Goal: Task Accomplishment & Management: Use online tool/utility

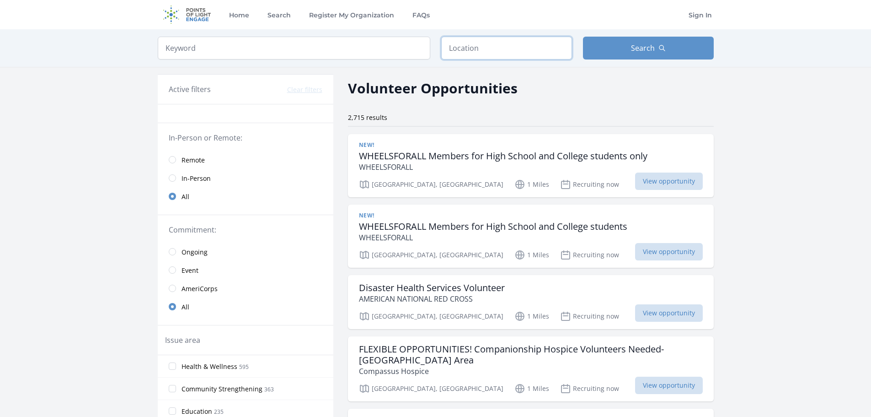
click at [495, 45] on input "text" at bounding box center [506, 48] width 131 height 23
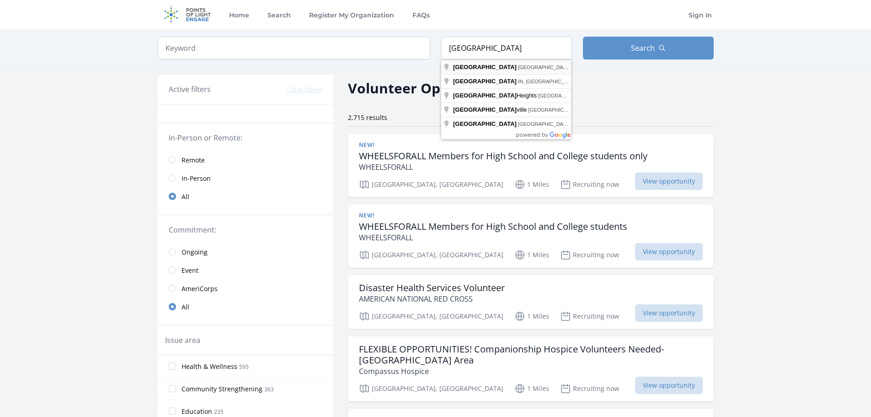
type input "[GEOGRAPHIC_DATA], [GEOGRAPHIC_DATA], [GEOGRAPHIC_DATA]"
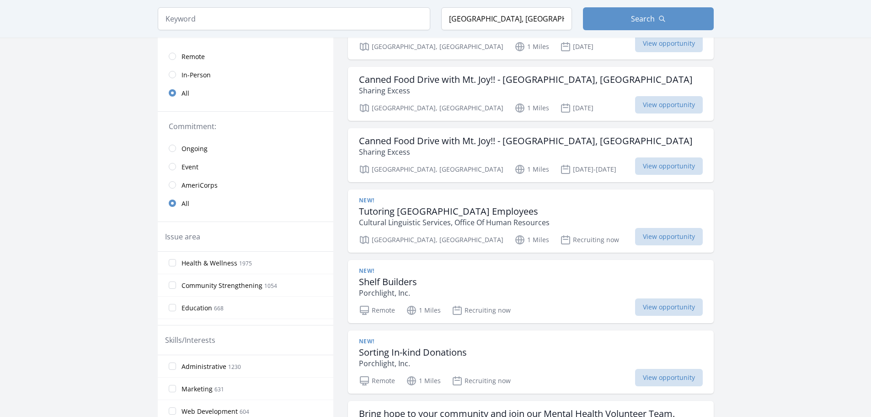
scroll to position [46, 0]
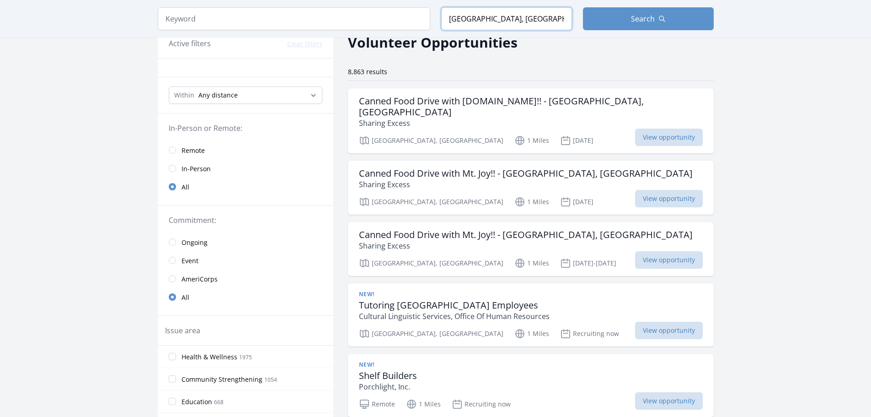
drag, startPoint x: 535, startPoint y: 20, endPoint x: 415, endPoint y: 14, distance: 120.0
click at [416, 14] on form "Keyword Location [GEOGRAPHIC_DATA], [GEOGRAPHIC_DATA], [GEOGRAPHIC_DATA] Search" at bounding box center [436, 18] width 556 height 23
click at [313, 32] on div "Keyword Location Search" at bounding box center [435, 19] width 585 height 38
click at [302, 17] on input "search" at bounding box center [294, 18] width 273 height 23
type input "Red Cross"
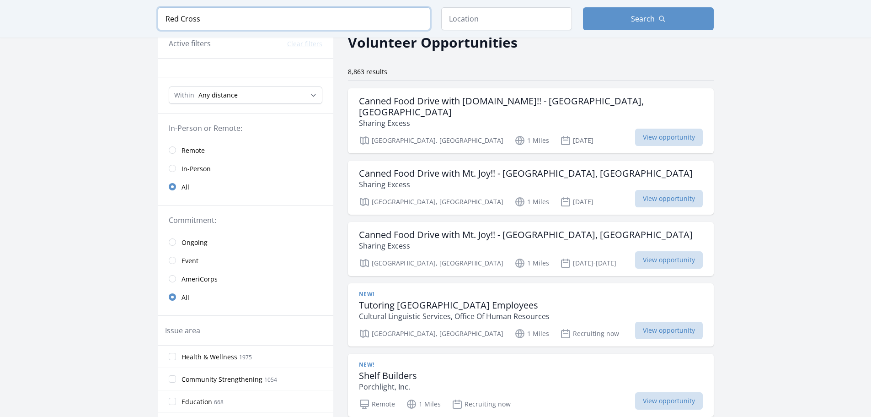
click button "submit" at bounding box center [0, 0] width 0 height 0
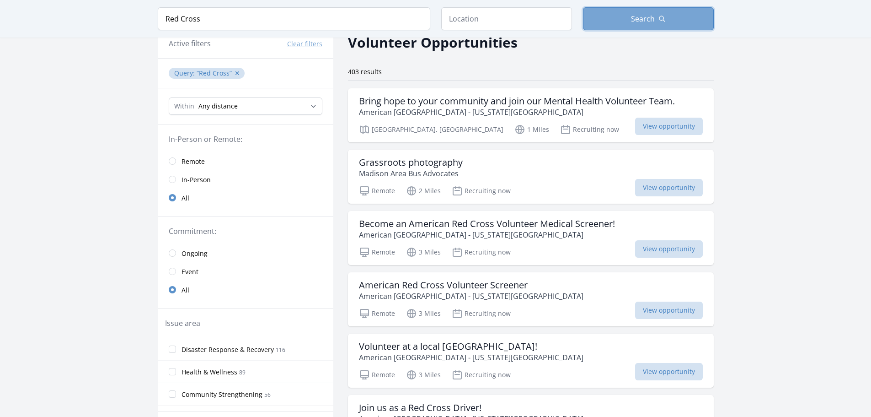
click at [657, 17] on button "Search" at bounding box center [648, 18] width 131 height 23
click at [646, 122] on span "View opportunity" at bounding box center [669, 126] width 68 height 17
